Goal: Task Accomplishment & Management: Manage account settings

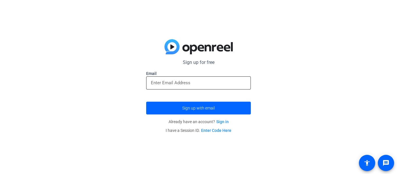
click at [182, 85] on input "email" at bounding box center [198, 82] width 95 height 7
click at [225, 120] on link "Sign in" at bounding box center [222, 121] width 12 height 5
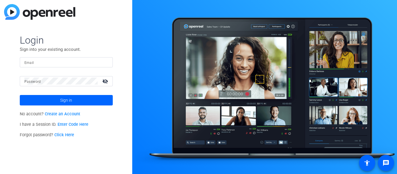
click at [82, 55] on form "Login Sign into your existing account. Email Password visibility_off Sign in" at bounding box center [66, 69] width 93 height 71
click at [82, 59] on input "Email" at bounding box center [66, 62] width 84 height 7
type input "[PERSON_NAME][EMAIL_ADDRESS][DOMAIN_NAME]"
click at [20, 95] on button "Sign in" at bounding box center [66, 100] width 93 height 10
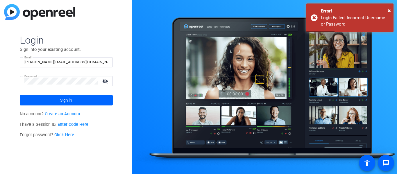
click at [103, 80] on mat-icon "visibility_off" at bounding box center [106, 81] width 14 height 8
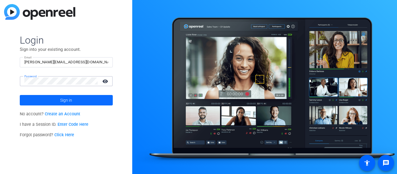
click at [71, 99] on span "Sign in" at bounding box center [66, 100] width 12 height 15
